Goal: Task Accomplishment & Management: Use online tool/utility

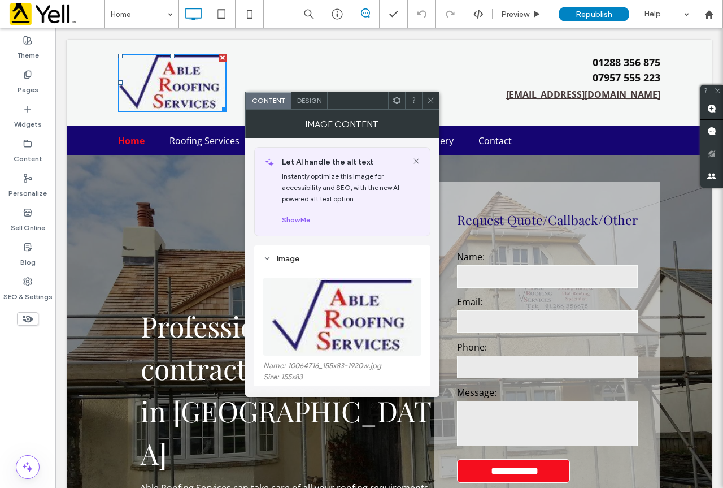
click at [303, 105] on div "Design" at bounding box center [310, 100] width 36 height 17
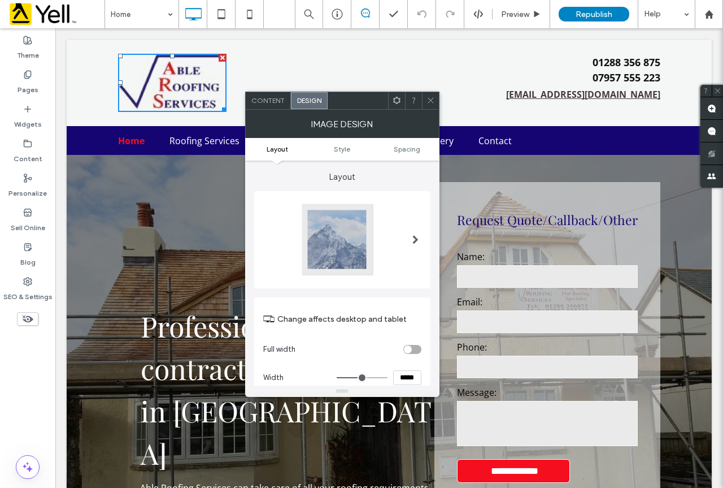
click at [188, 246] on div "Professional roofing contractors in [GEOGRAPHIC_DATA] Able Roofing Services can…" at bounding box center [276, 372] width 316 height 380
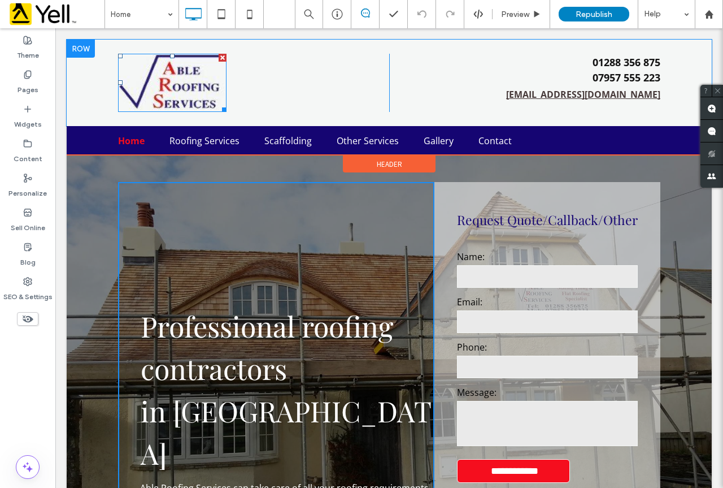
click at [177, 77] on img at bounding box center [172, 83] width 109 height 58
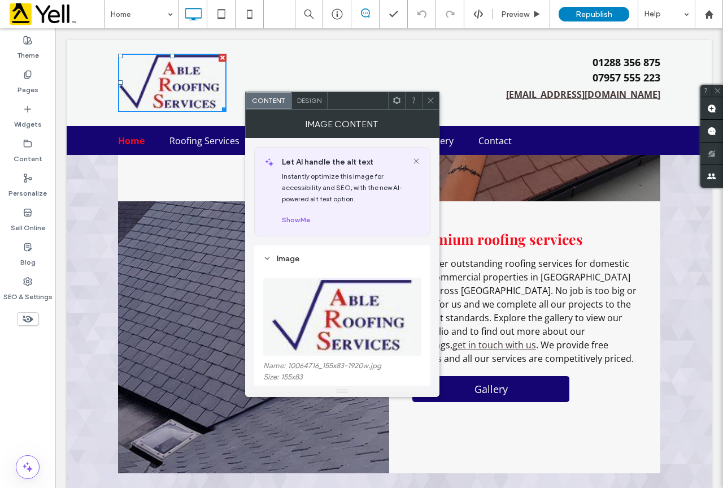
scroll to position [1168, 0]
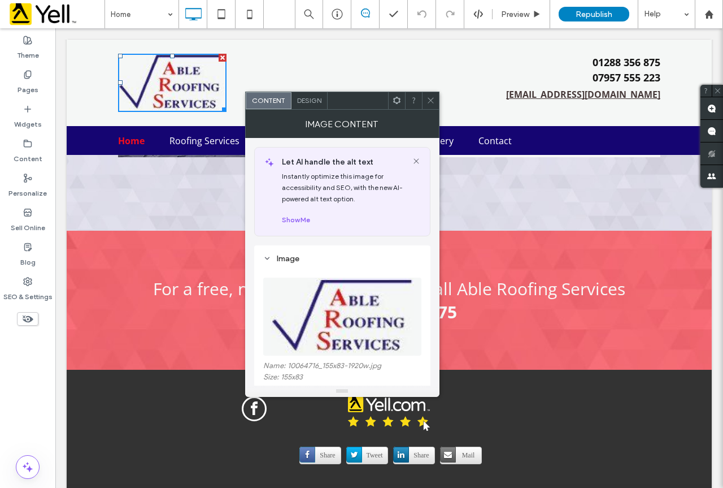
click at [517, 277] on div "For a free, no-obligation estimate, call Able Roofing Services on 01288 356 875" at bounding box center [389, 300] width 486 height 46
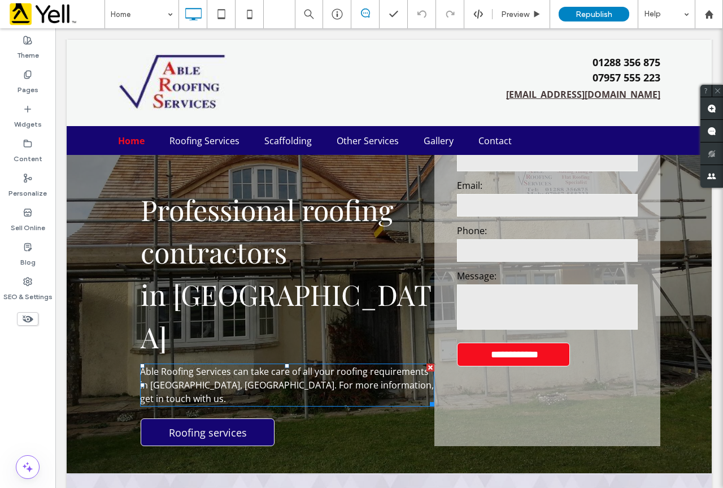
scroll to position [0, 0]
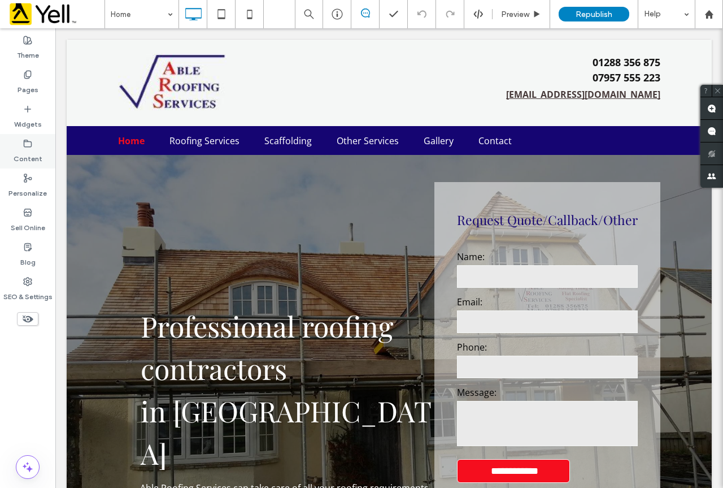
click at [25, 147] on icon at bounding box center [27, 143] width 9 height 9
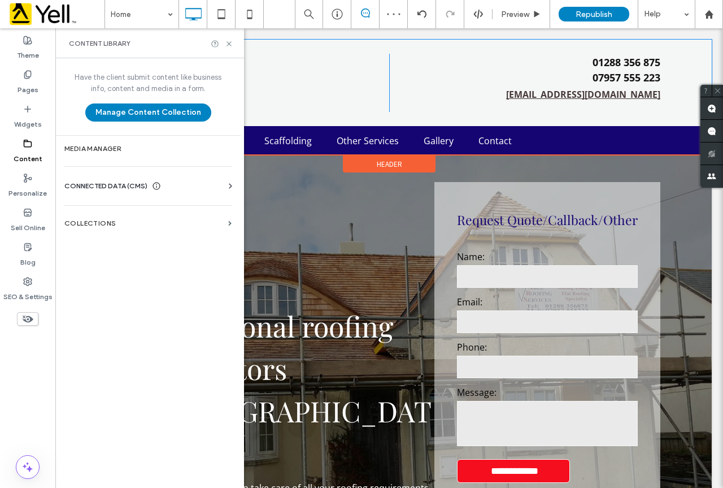
click at [296, 91] on div "Click To Paste" at bounding box center [253, 83] width 271 height 58
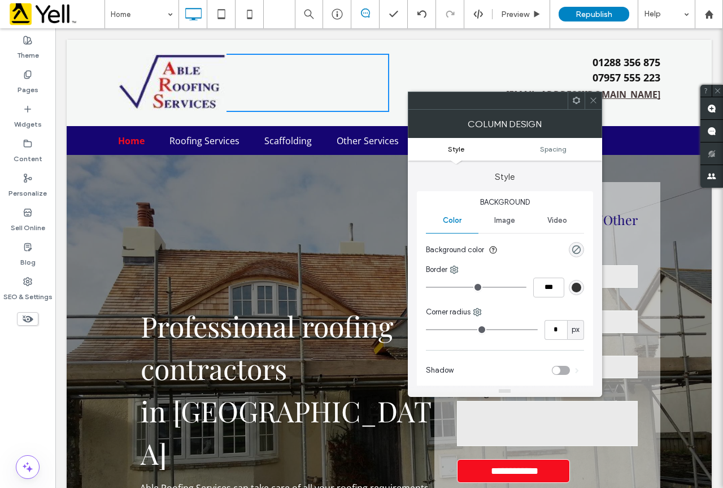
click at [191, 85] on img at bounding box center [172, 83] width 109 height 58
click at [206, 241] on div "Professional roofing contractors in [GEOGRAPHIC_DATA] Able Roofing Services can…" at bounding box center [276, 372] width 316 height 380
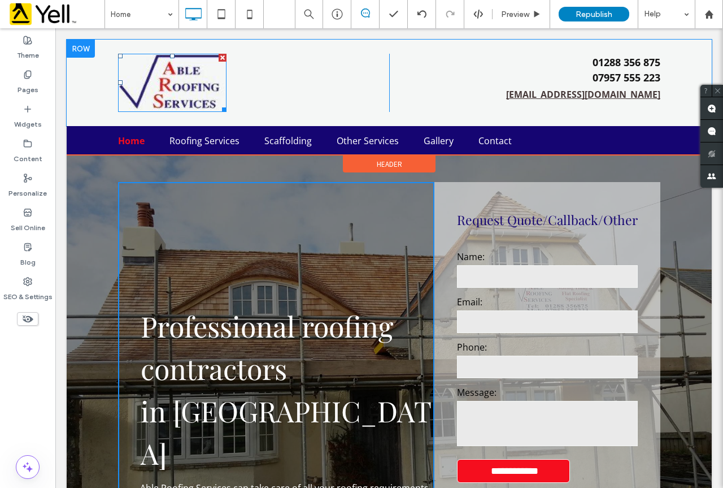
click at [167, 96] on img at bounding box center [172, 83] width 109 height 58
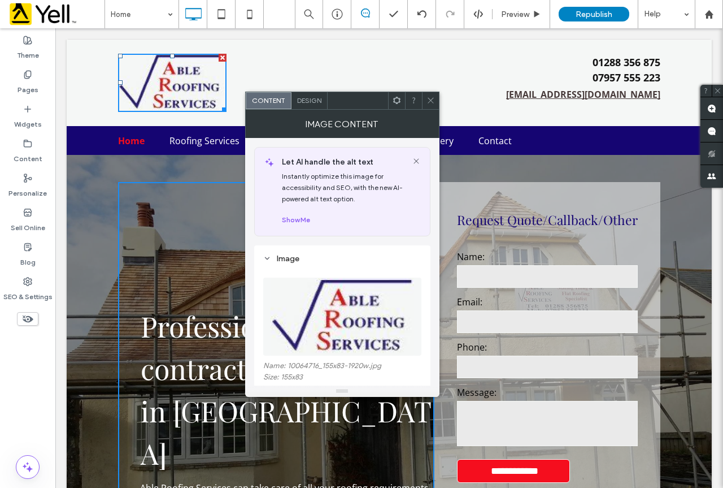
click at [340, 335] on img at bounding box center [342, 316] width 145 height 78
click at [281, 105] on div "Content" at bounding box center [269, 100] width 46 height 17
click at [271, 102] on span "Content" at bounding box center [268, 100] width 33 height 8
click at [427, 104] on icon at bounding box center [431, 100] width 8 height 8
